Goal: Information Seeking & Learning: Learn about a topic

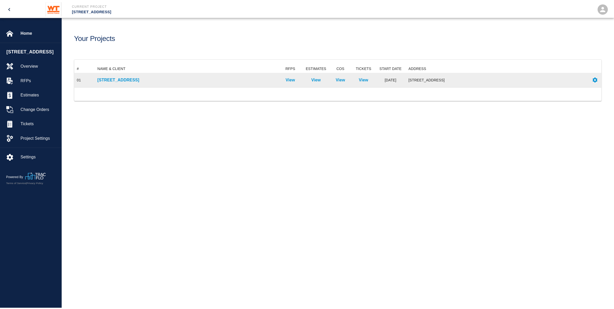
scroll to position [18, 526]
click at [108, 82] on p "[STREET_ADDRESS]" at bounding box center [187, 79] width 179 height 6
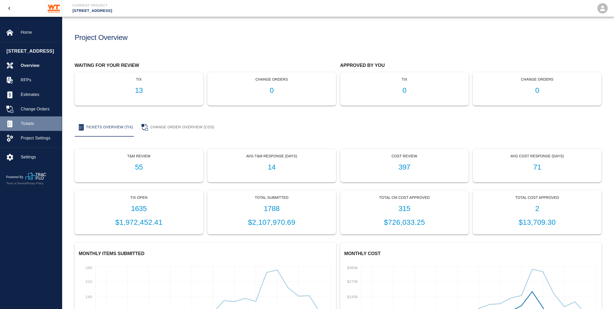
click at [39, 126] on div "Tickets" at bounding box center [31, 123] width 62 height 15
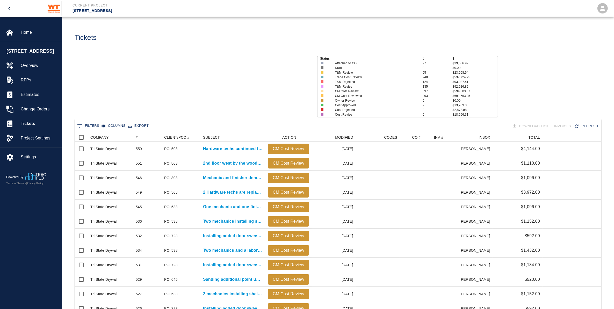
scroll to position [293, 521]
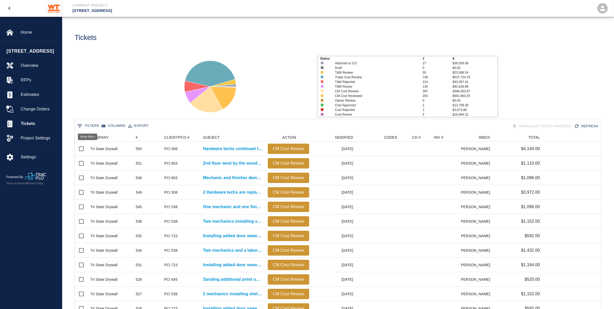
click at [95, 124] on button "0 Filters" at bounding box center [88, 126] width 25 height 8
click at [162, 150] on input "Value" at bounding box center [180, 152] width 49 height 8
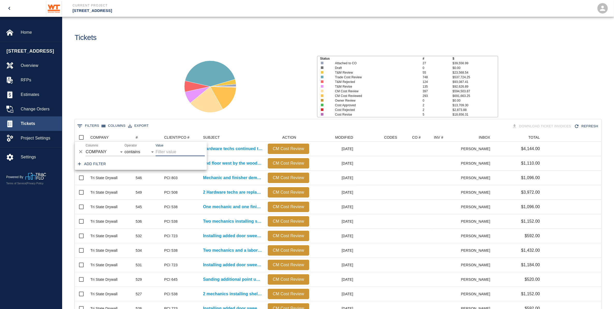
click at [48, 127] on span "Tickets" at bounding box center [39, 123] width 37 height 6
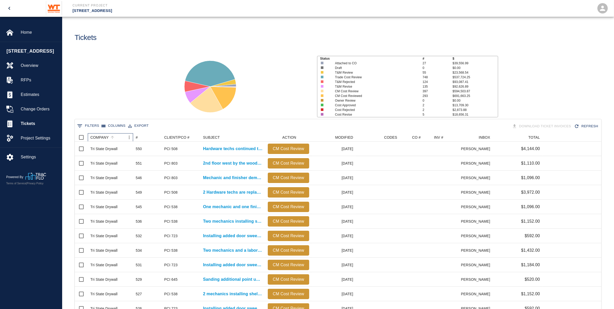
click at [102, 135] on div "COMPANY" at bounding box center [99, 137] width 18 height 8
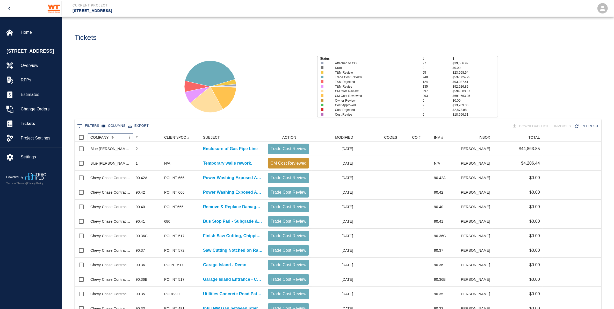
click at [102, 135] on div "COMPANY" at bounding box center [99, 137] width 18 height 8
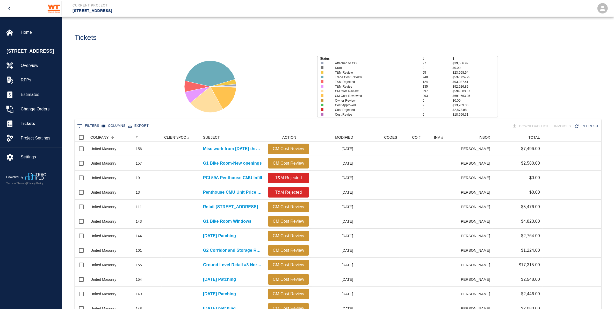
click at [113, 124] on button "Columns" at bounding box center [113, 126] width 26 height 8
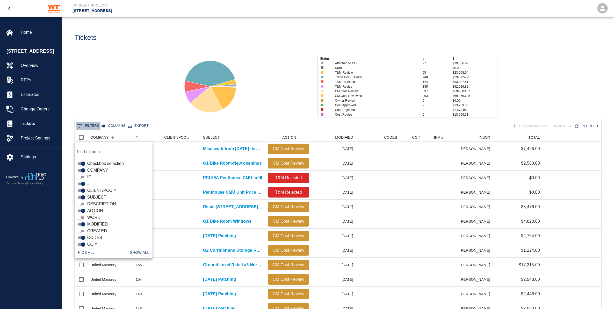
click at [92, 125] on button "0 Filters" at bounding box center [88, 126] width 25 height 8
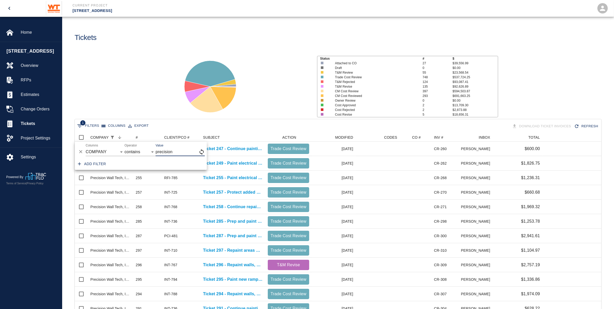
type input "precision"
click at [135, 94] on div "Status # $ Attached to CO 27 $39,556.99 Draft 0 $0.00 T&M Review 55 $23,568.54 …" at bounding box center [336, 84] width 556 height 69
click at [138, 139] on div "#" at bounding box center [141, 137] width 7 height 7
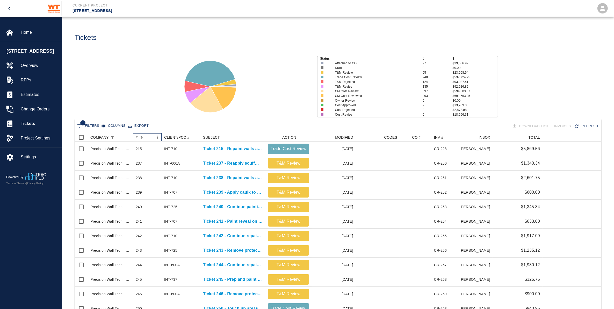
click at [138, 139] on div "#" at bounding box center [137, 137] width 2 height 8
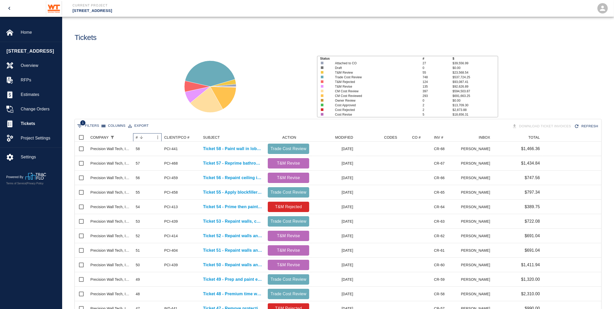
click at [138, 139] on div "#" at bounding box center [137, 137] width 2 height 8
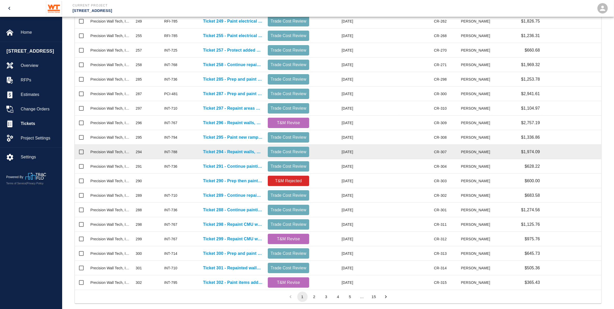
scroll to position [149, 0]
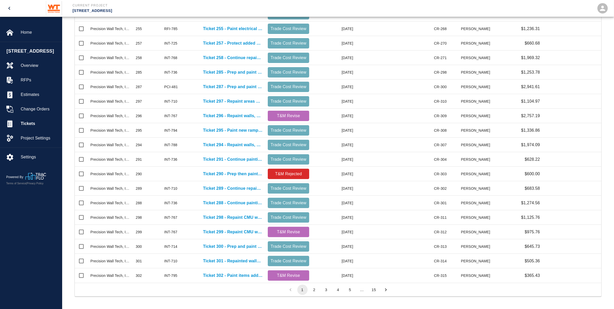
click at [315, 289] on button "2" at bounding box center [314, 289] width 10 height 10
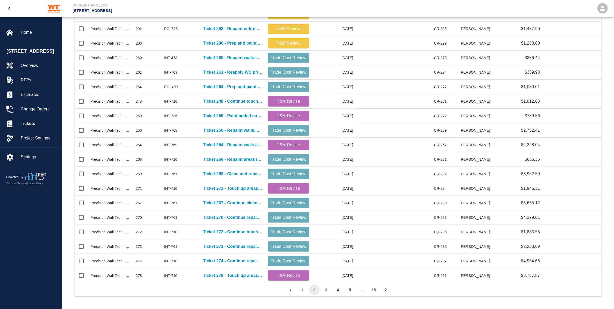
click at [326, 291] on button "3" at bounding box center [326, 289] width 10 height 10
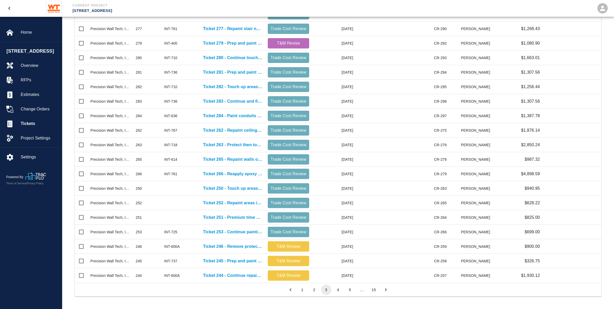
click at [336, 289] on button "4" at bounding box center [338, 289] width 10 height 10
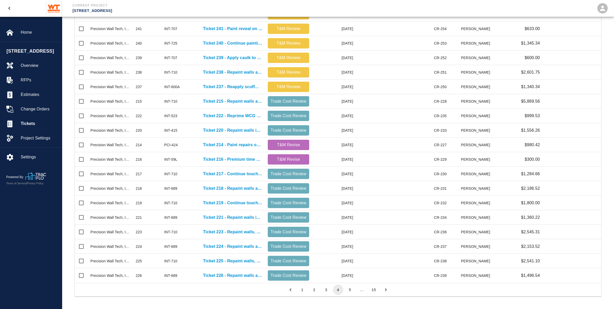
click at [348, 289] on button "5" at bounding box center [350, 289] width 10 height 10
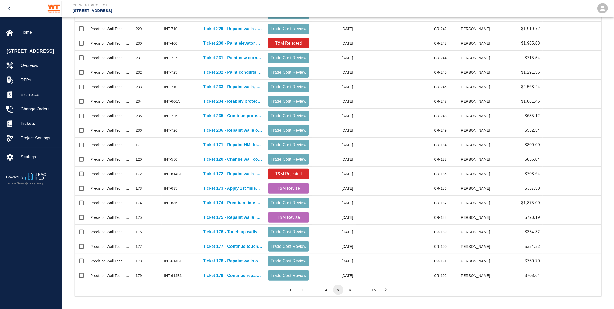
click at [374, 288] on button "15" at bounding box center [374, 289] width 10 height 10
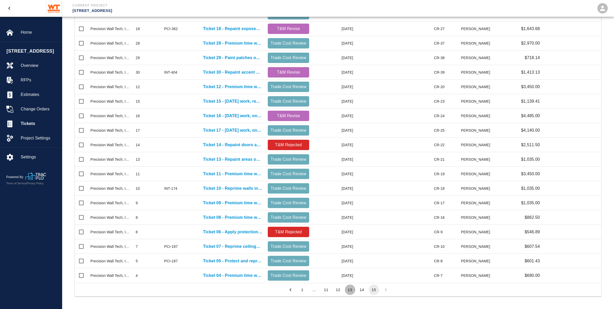
click at [354, 289] on button "13" at bounding box center [350, 289] width 10 height 10
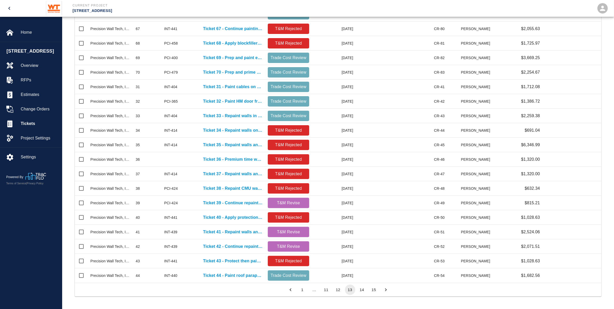
click at [304, 288] on button "1" at bounding box center [302, 289] width 10 height 10
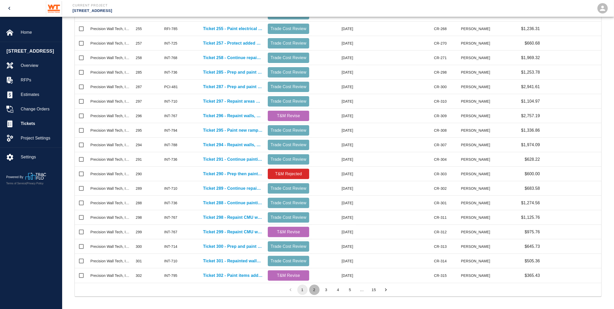
click at [311, 287] on button "2" at bounding box center [314, 289] width 10 height 10
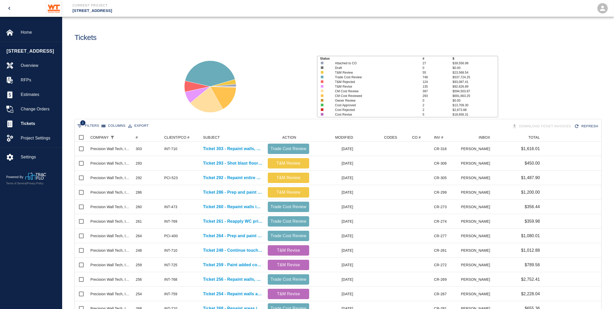
scroll to position [293, 521]
